Goal: Find specific page/section: Find specific page/section

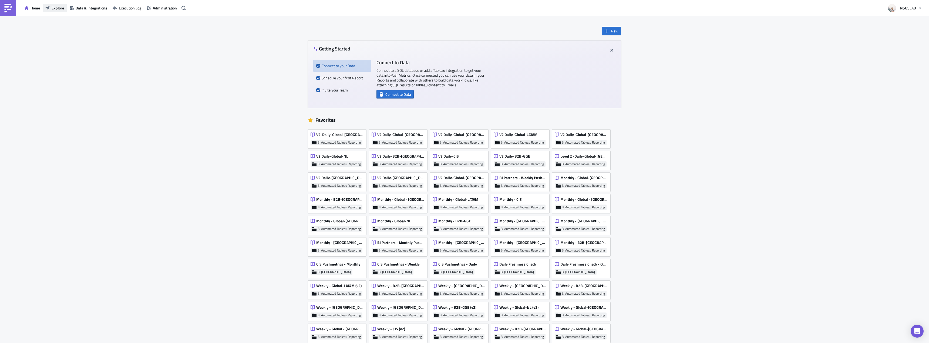
click at [54, 11] on button "Explore" at bounding box center [55, 8] width 24 height 8
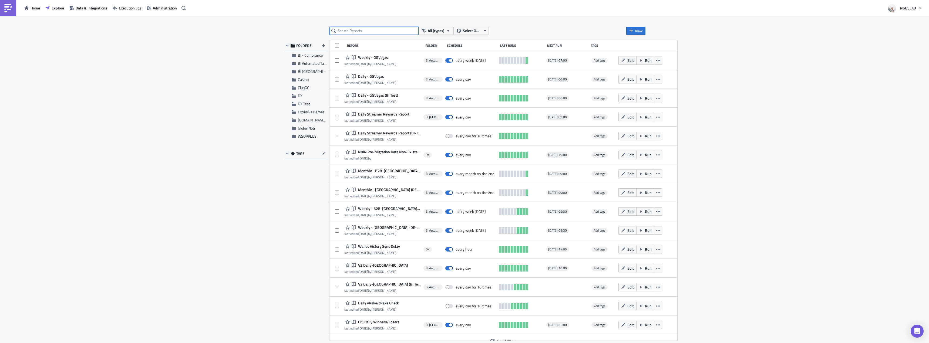
click at [367, 28] on input "text" at bounding box center [373, 31] width 89 height 8
click at [375, 36] on div "All (types) Select Owner New FOLDERS BI - Compliance BI Automated Tableau Repor…" at bounding box center [464, 180] width 367 height 306
click at [381, 29] on input "text" at bounding box center [373, 31] width 89 height 8
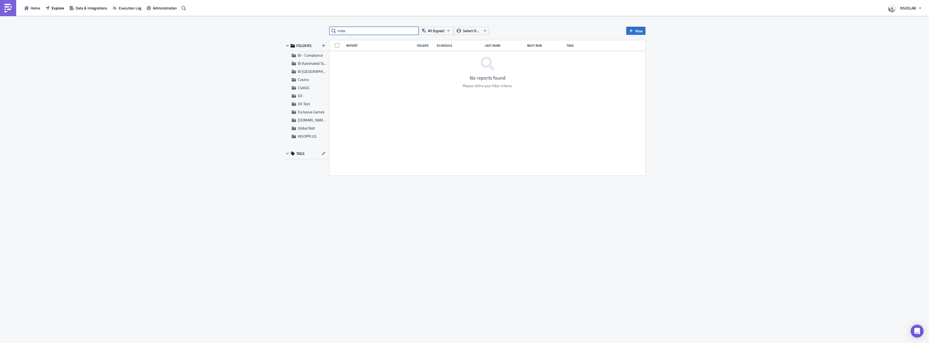
click at [386, 33] on input "india" at bounding box center [373, 31] width 89 height 8
type input "n8-[GEOGRAPHIC_DATA]"
click at [386, 33] on input "n8-[GEOGRAPHIC_DATA]" at bounding box center [373, 31] width 89 height 8
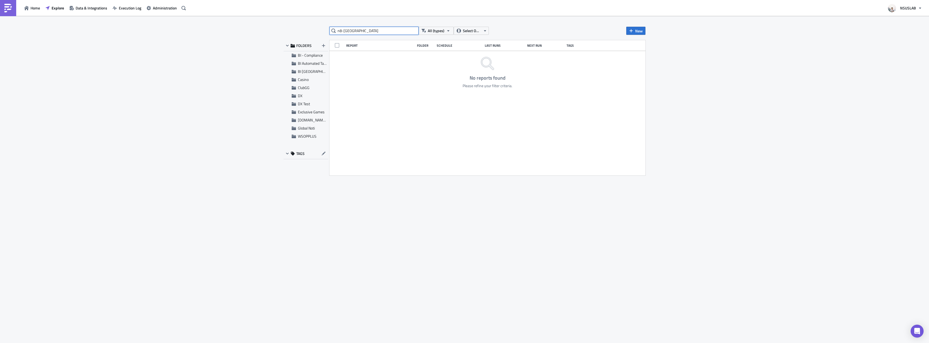
click at [386, 33] on input "n8-[GEOGRAPHIC_DATA]" at bounding box center [373, 31] width 89 height 8
click at [316, 60] on div "BI Automated Tableau Reporting" at bounding box center [305, 63] width 45 height 8
click at [356, 31] on input "n8-[GEOGRAPHIC_DATA]" at bounding box center [373, 31] width 89 height 8
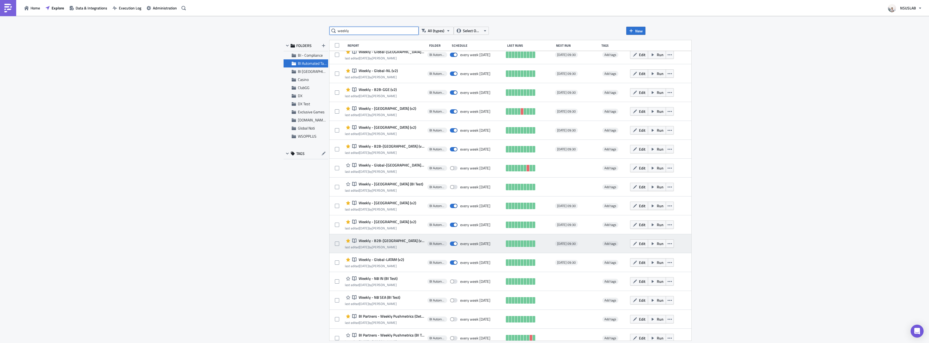
scroll to position [291, 0]
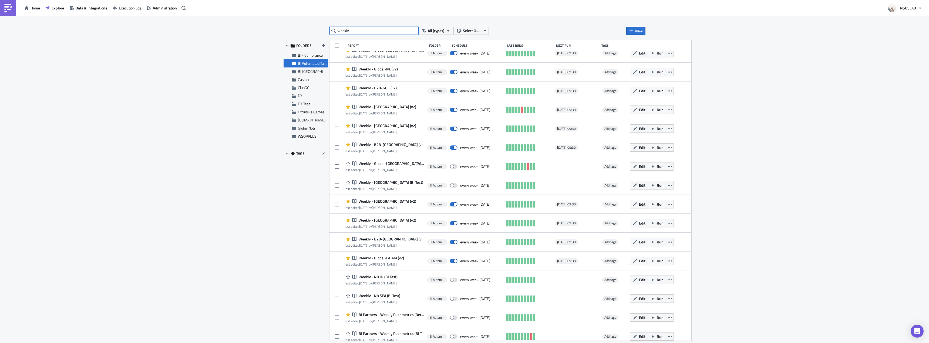
click at [377, 33] on input "weekly" at bounding box center [373, 31] width 89 height 8
type input "monthly"
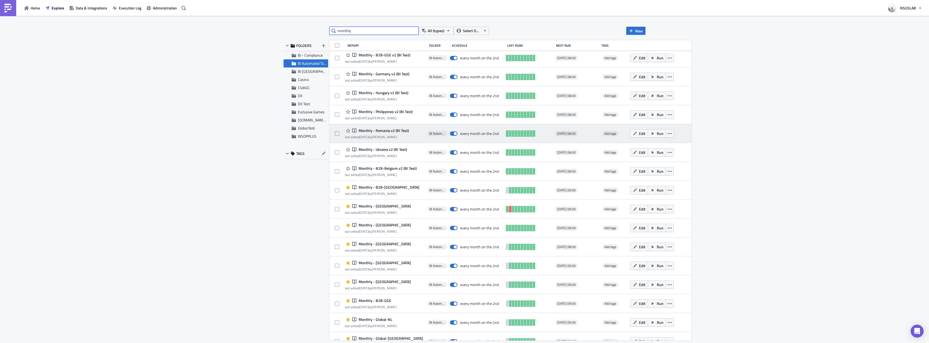
scroll to position [191, 0]
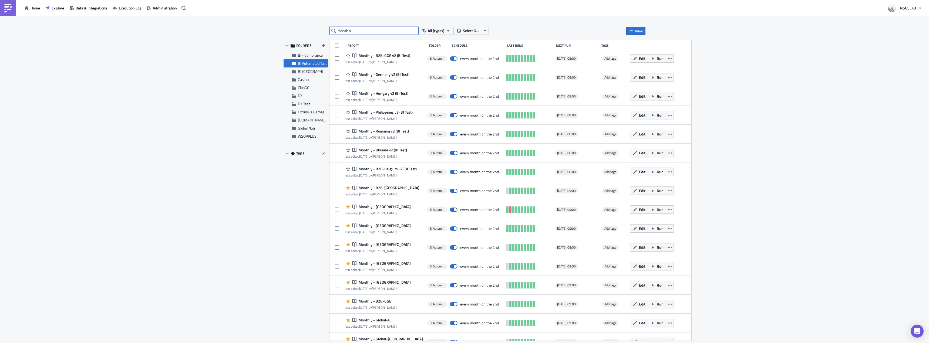
click at [405, 33] on input "monthly" at bounding box center [373, 31] width 89 height 8
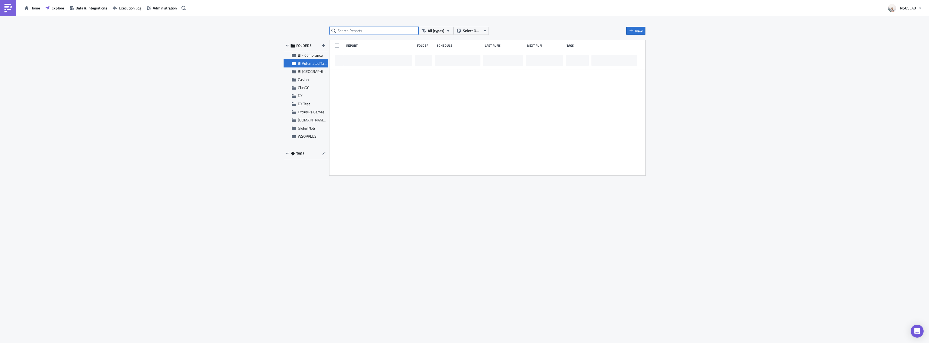
scroll to position [0, 0]
